Goal: Information Seeking & Learning: Find contact information

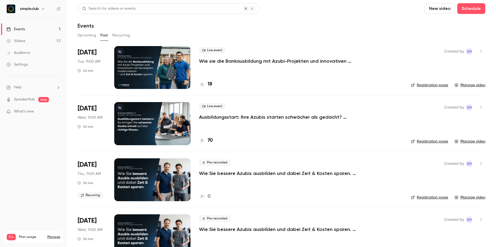
click at [85, 36] on button "Upcoming" at bounding box center [87, 35] width 18 height 9
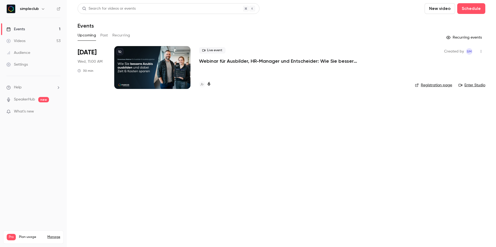
click at [213, 83] on div "6" at bounding box center [302, 84] width 207 height 7
click at [210, 85] on h4 "6" at bounding box center [209, 84] width 3 height 7
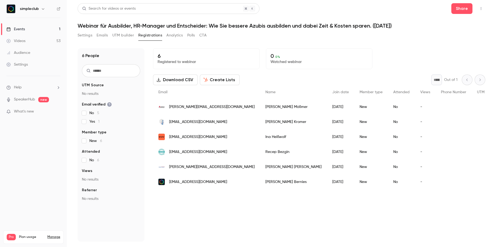
click at [436, 182] on div "People list" at bounding box center [454, 181] width 36 height 15
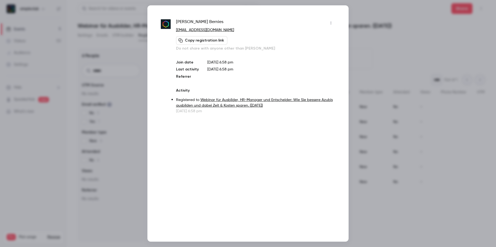
click at [331, 24] on icon "button" at bounding box center [331, 23] width 4 height 4
click at [422, 115] on div at bounding box center [248, 123] width 496 height 247
click at [385, 28] on div at bounding box center [248, 123] width 496 height 247
click at [385, 28] on h1 "Webinar für Ausbilder, HR-Manager und Entscheider: Wie Sie bessere Azubis ausbi…" at bounding box center [282, 25] width 408 height 6
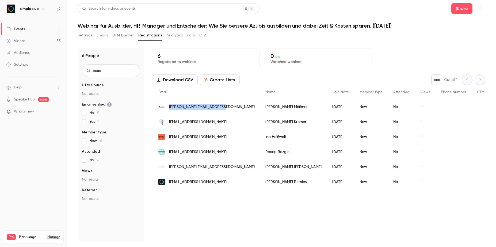
drag, startPoint x: 217, startPoint y: 109, endPoint x: 167, endPoint y: 108, distance: 49.8
click at [167, 108] on div "simon.moessmer@agcocorp.com" at bounding box center [206, 106] width 107 height 15
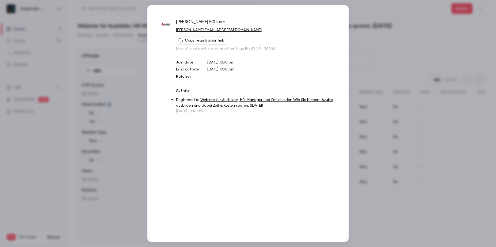
copy span "simon.moessmer@agcocorp.com"
drag, startPoint x: 239, startPoint y: 30, endPoint x: 175, endPoint y: 33, distance: 63.7
click at [175, 33] on div "Simon Mößmer simon.moessmer@agcocorp.com Copy registration link Do not share wi…" at bounding box center [248, 66] width 174 height 95
copy link "simon.moessmer@agcocorp.com"
